Goal: Information Seeking & Learning: Learn about a topic

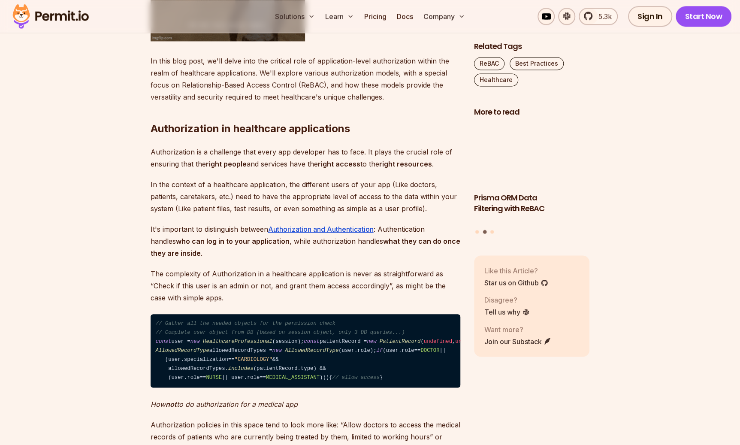
scroll to position [815, 0]
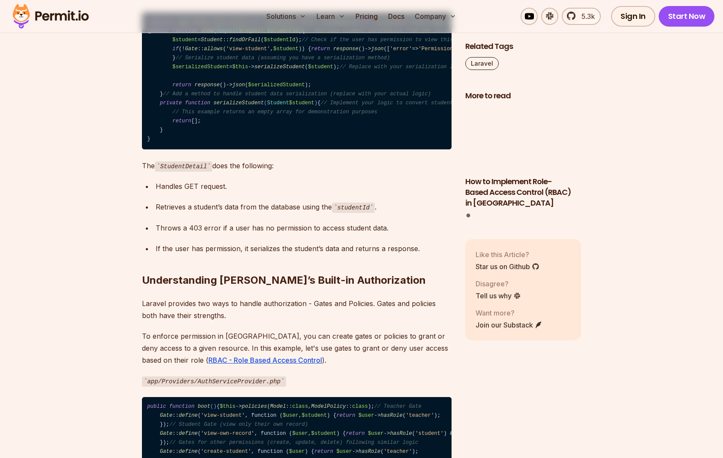
scroll to position [1116, 0]
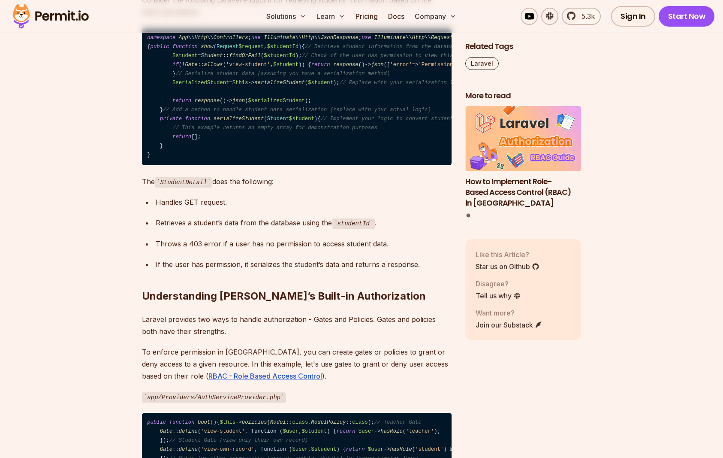
scroll to position [1073, 0]
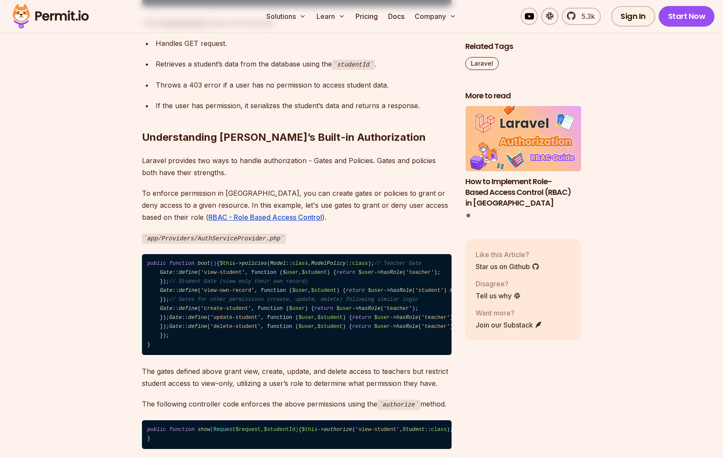
scroll to position [1287, 0]
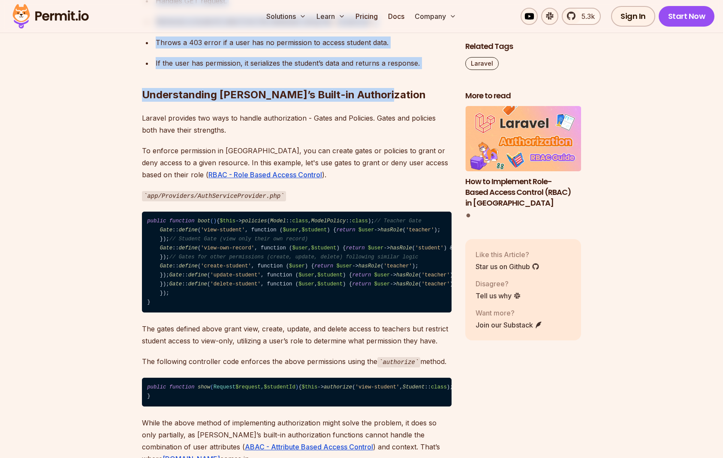
drag, startPoint x: 415, startPoint y: 239, endPoint x: 136, endPoint y: 160, distance: 289.9
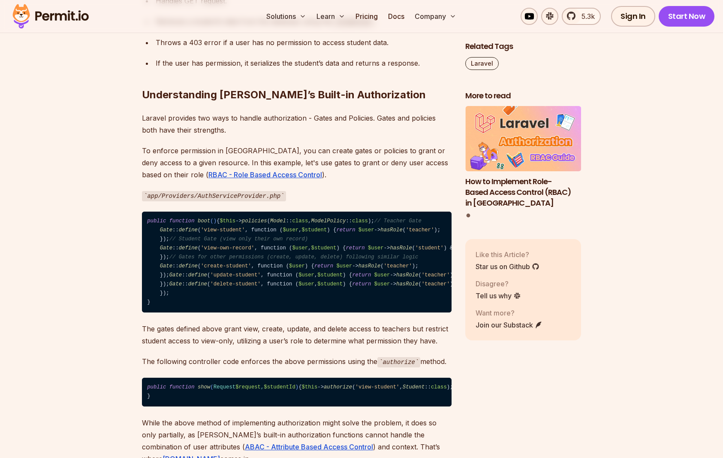
click at [278, 69] on ul "Handles GET request. Retrieves a student’s data from the database using the stu…" at bounding box center [297, 32] width 310 height 74
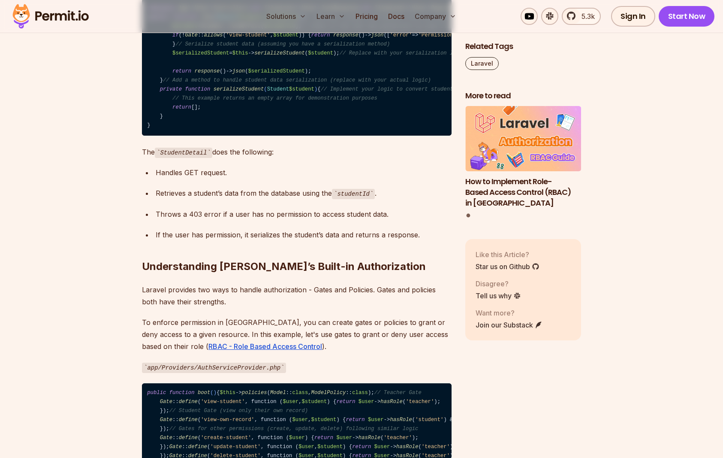
scroll to position [1073, 0]
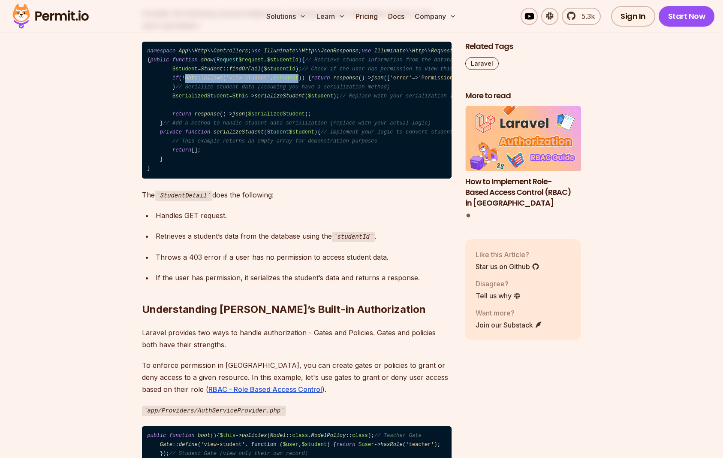
drag, startPoint x: 296, startPoint y: 191, endPoint x: 187, endPoint y: 185, distance: 109.1
click at [187, 179] on code "namespace App \\ Http \\ Controllers ; use Illuminate \\ Http \\ JsonResponse ;…" at bounding box center [297, 110] width 310 height 137
click at [336, 179] on code "namespace App \\ Http \\ Controllers ; use Illuminate \\ Http \\ JsonResponse ;…" at bounding box center [297, 110] width 310 height 137
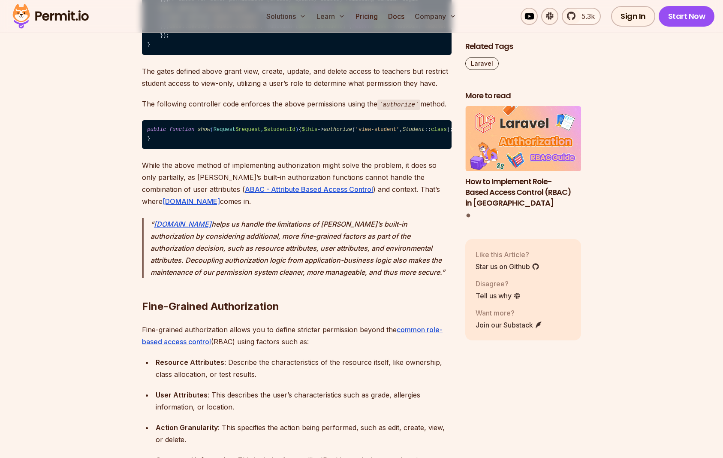
scroll to position [1502, 0]
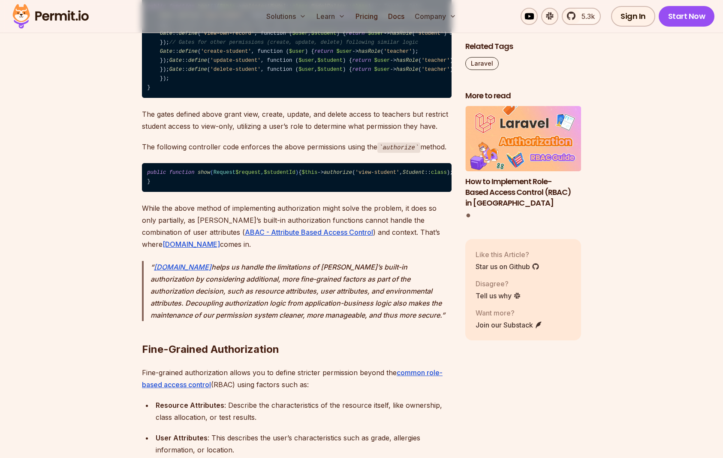
drag, startPoint x: 354, startPoint y: 114, endPoint x: 301, endPoint y: 115, distance: 52.8
